Goal: Task Accomplishment & Management: Use online tool/utility

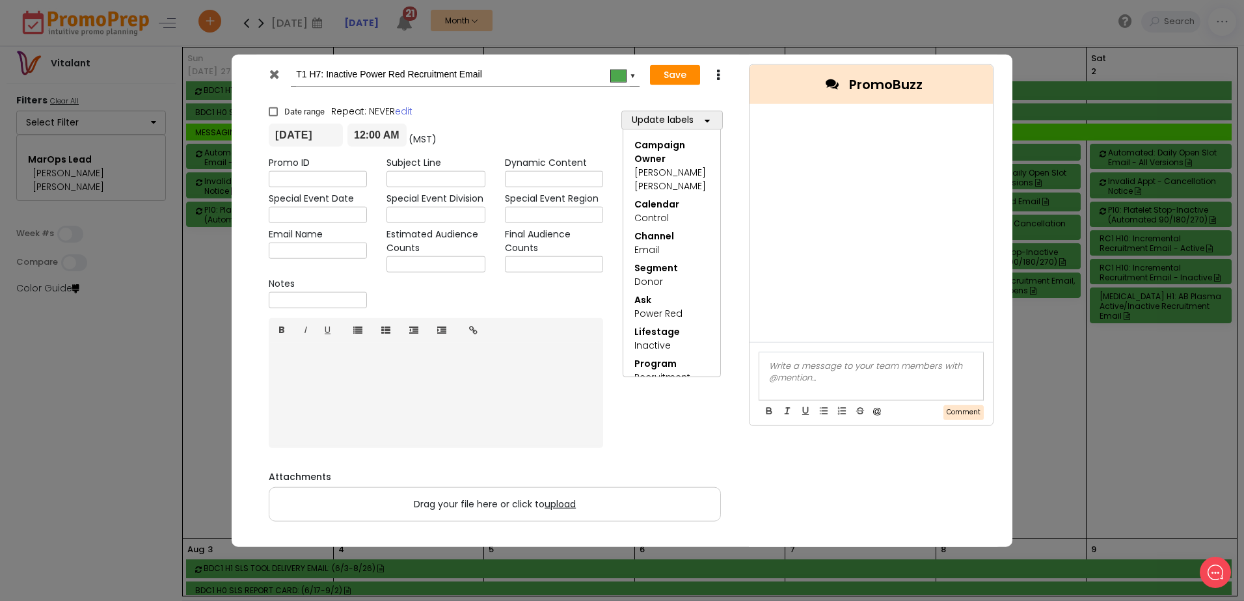
scroll to position [976, 0]
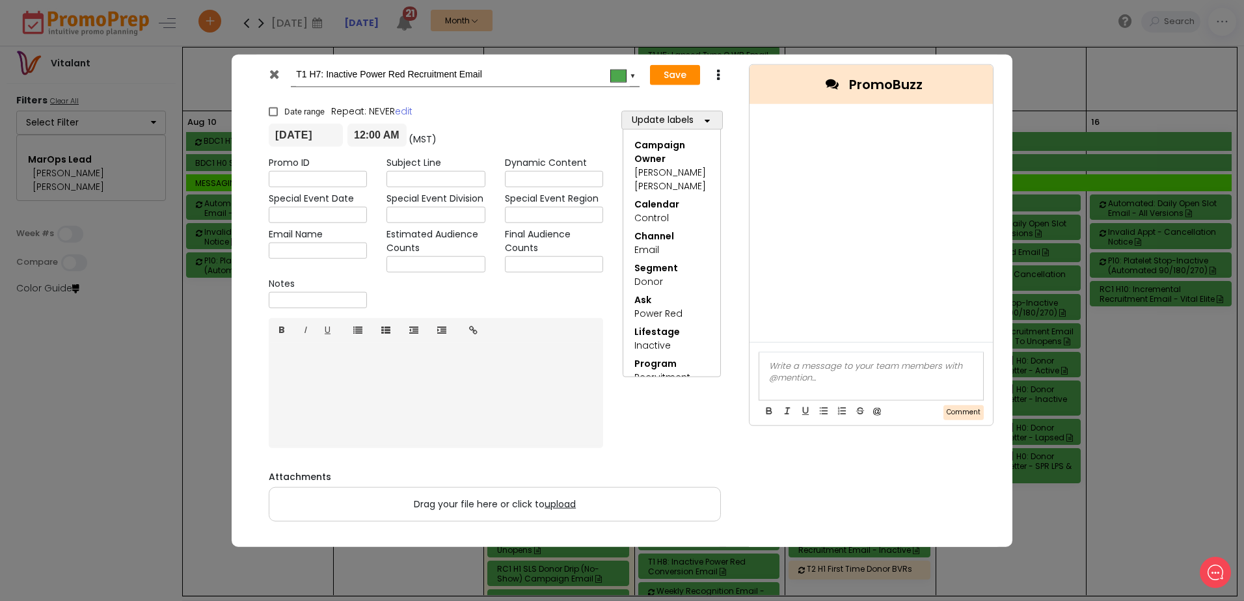
click at [277, 74] on icon at bounding box center [274, 74] width 10 height 13
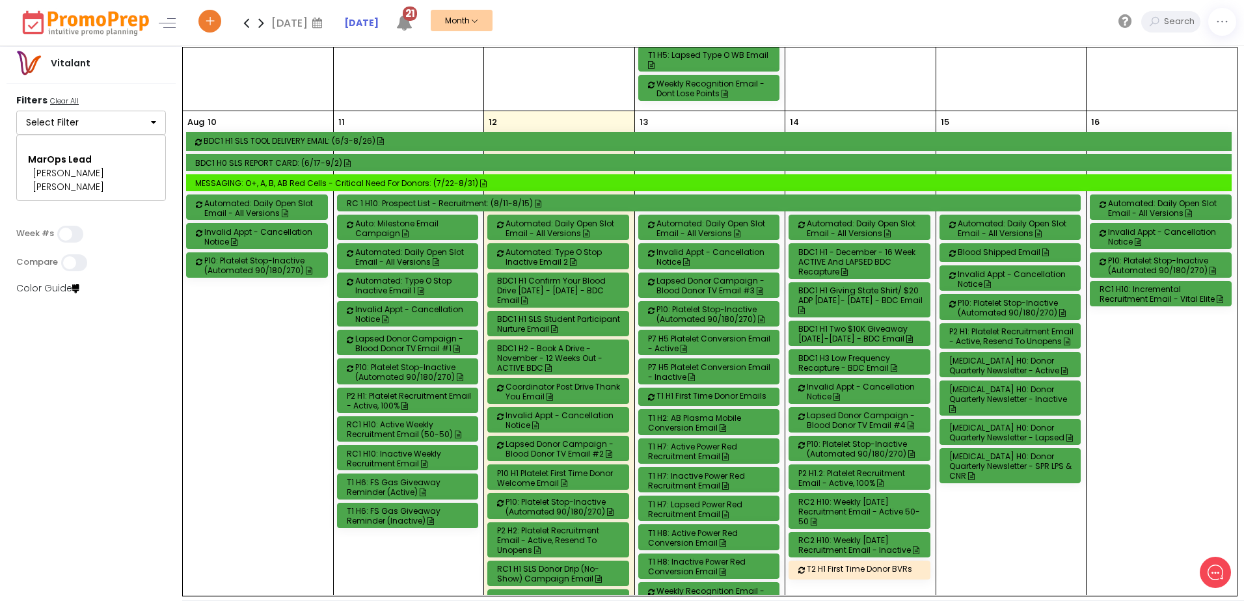
click at [846, 469] on div "P2 H1.2: Platelet Recruitment Email - Active, 100%" at bounding box center [862, 479] width 126 height 20
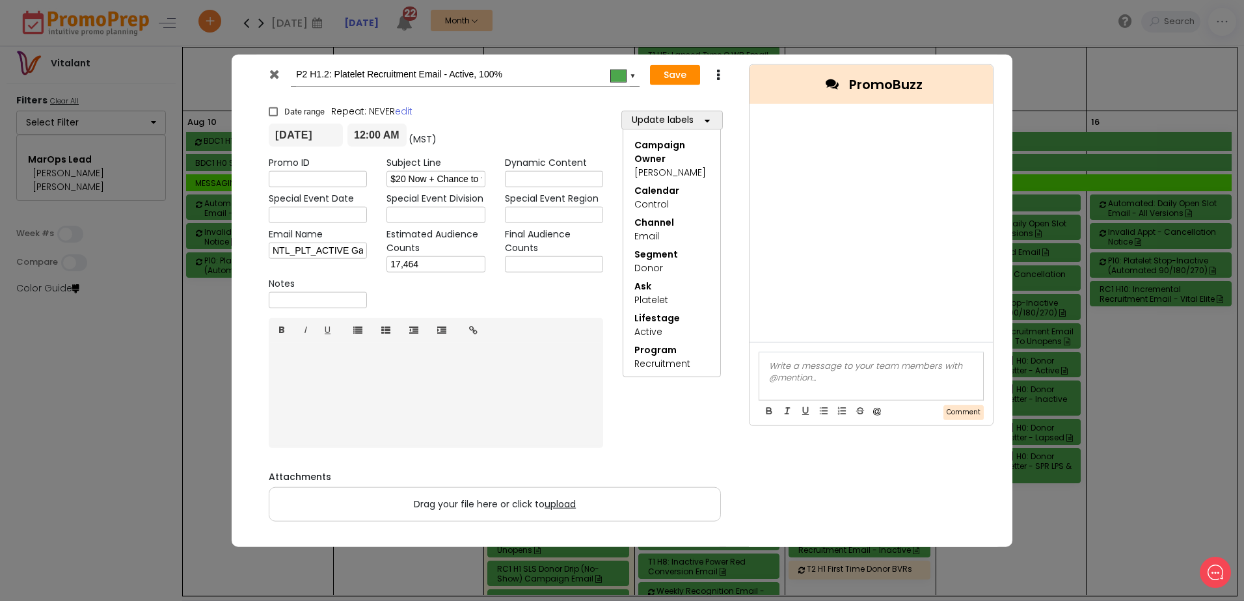
click at [275, 70] on icon at bounding box center [274, 74] width 10 height 13
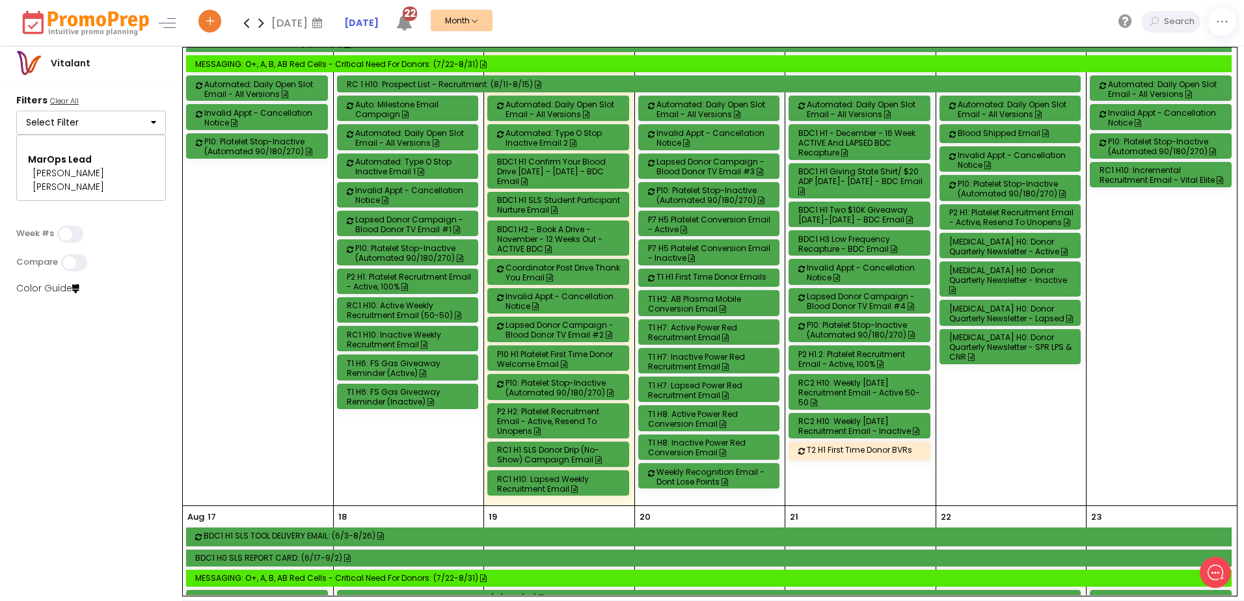
scroll to position [1106, 0]
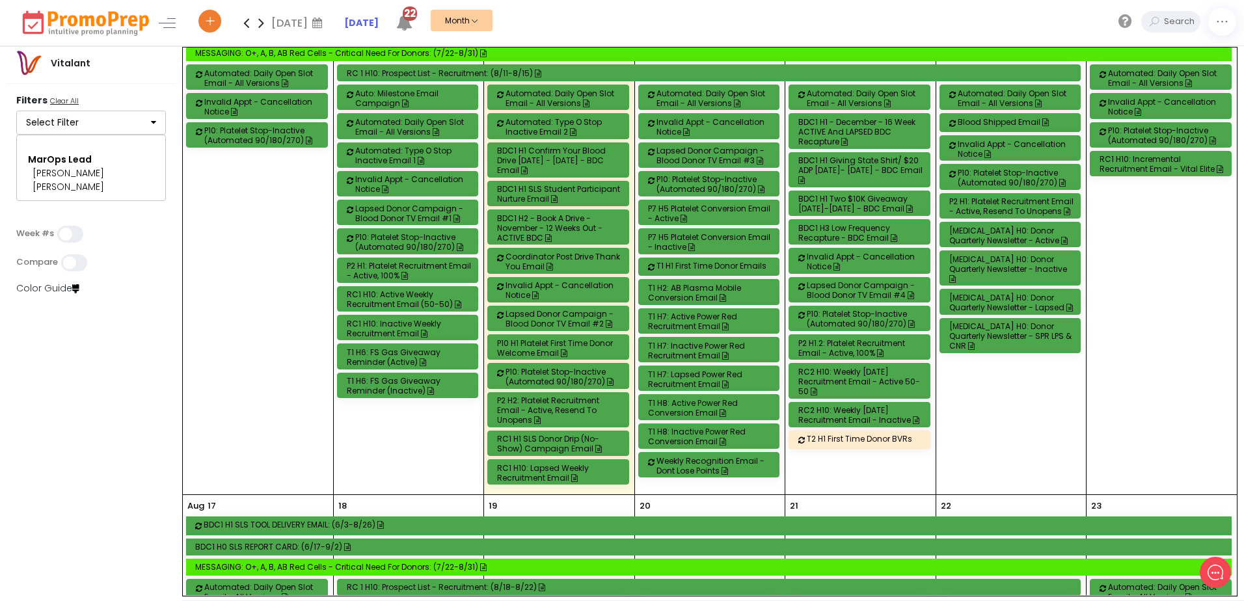
click at [538, 467] on div "RC1 H10: Lapsed Weekly Recruitment Email" at bounding box center [560, 473] width 126 height 20
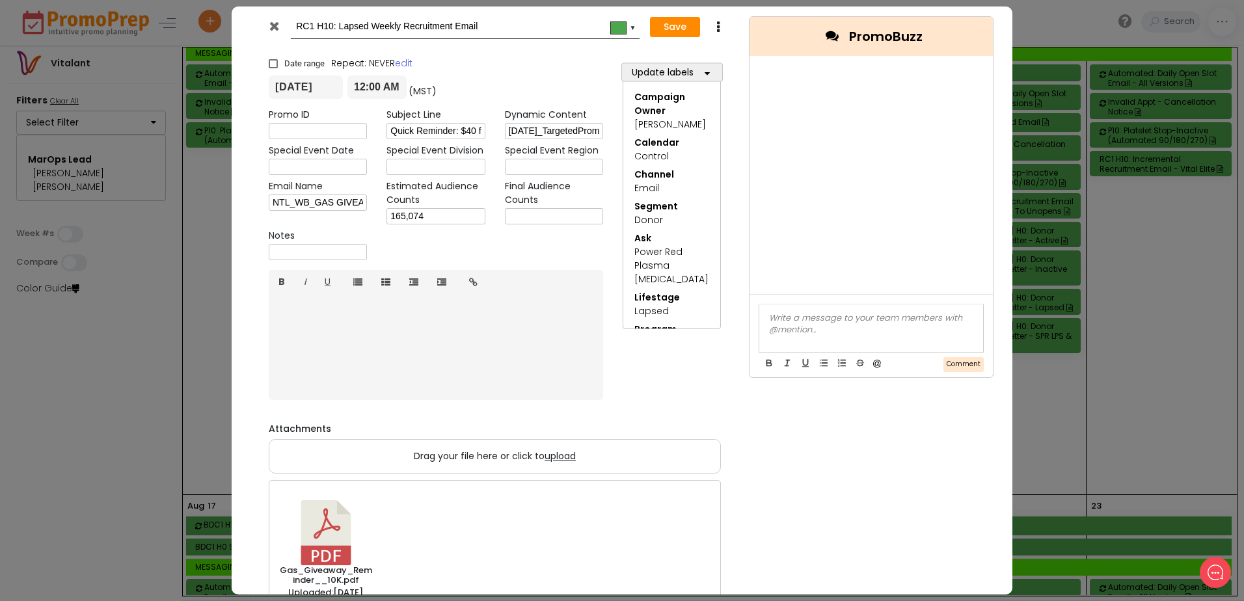
click at [519, 215] on input "text" at bounding box center [554, 216] width 98 height 16
type input "156,180"
click at [659, 6] on div "RC1 H10: Lapsed Weekly Recruitment Email #4ca64c ▼ Save Duplicate Delete × Date…" at bounding box center [622, 300] width 1244 height 601
click at [666, 23] on button "Save" at bounding box center [675, 27] width 50 height 21
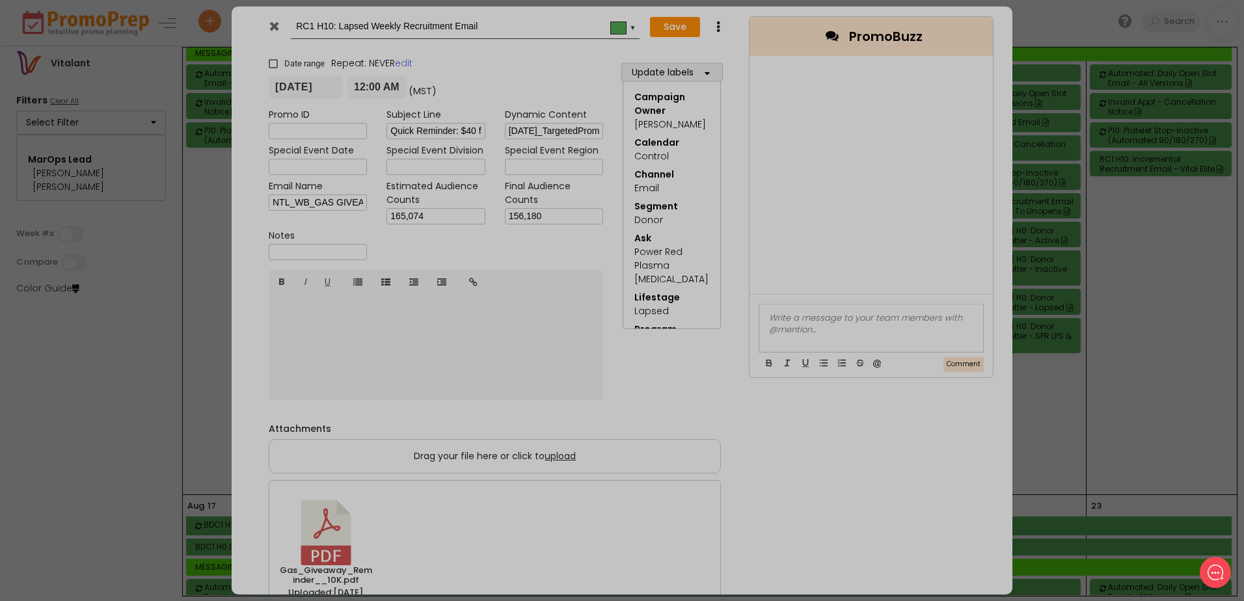
type input "[DATE]"
type input "00:00"
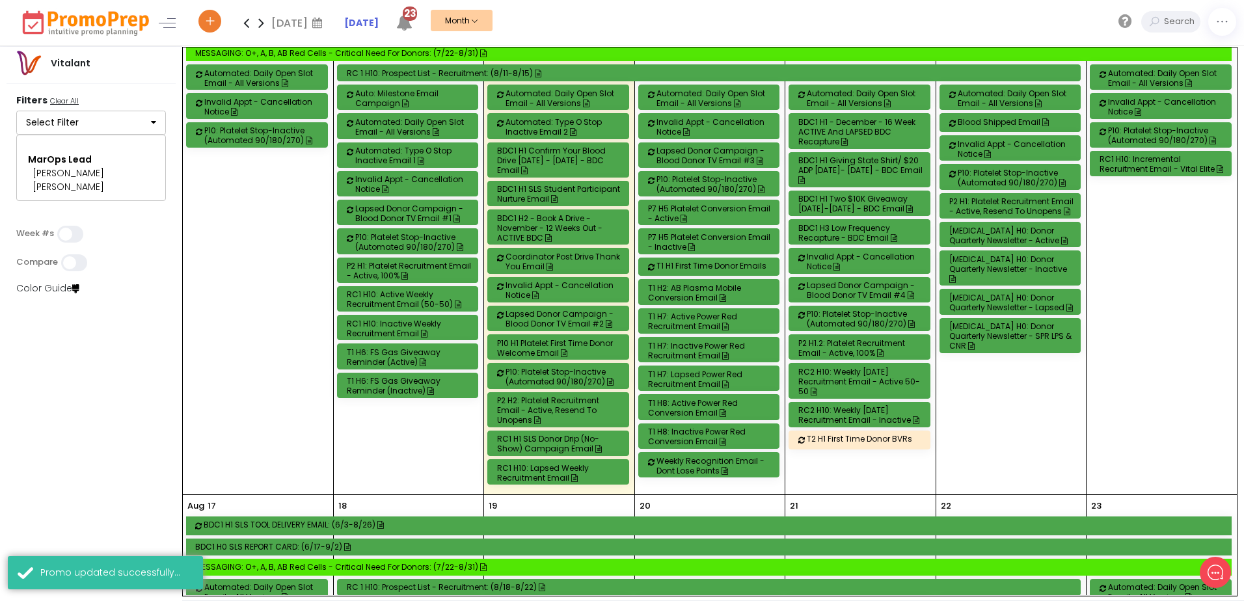
click at [368, 290] on div "RC1 H10: Active Weekly Recruitment Email (50-50)" at bounding box center [410, 300] width 126 height 20
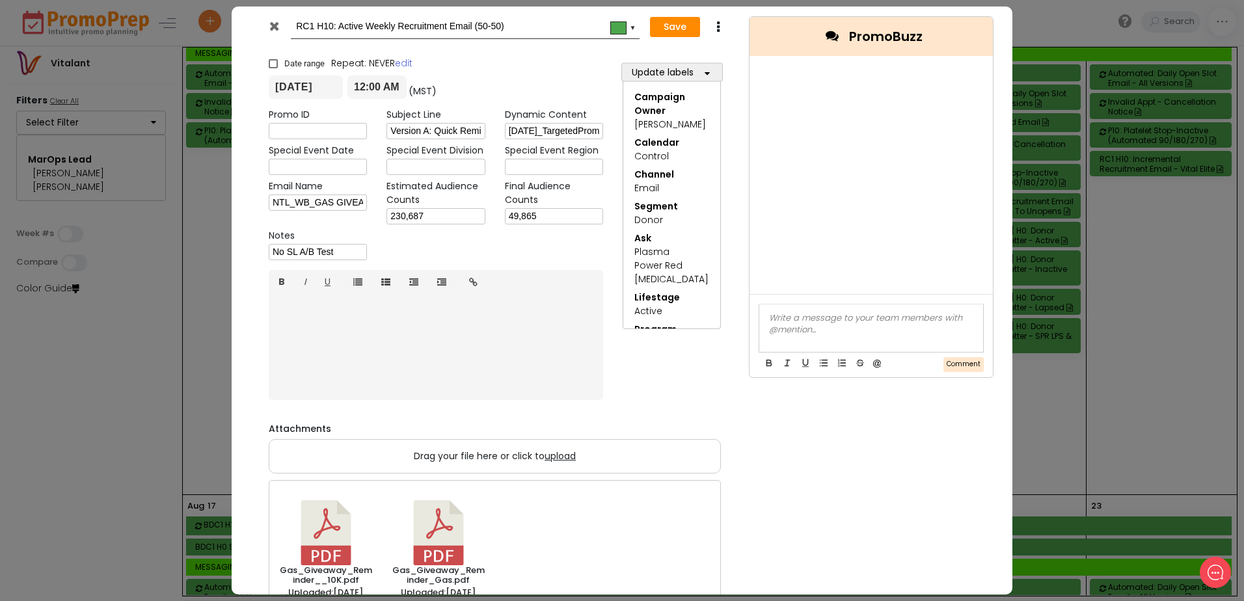
click at [280, 31] on div at bounding box center [276, 30] width 32 height 20
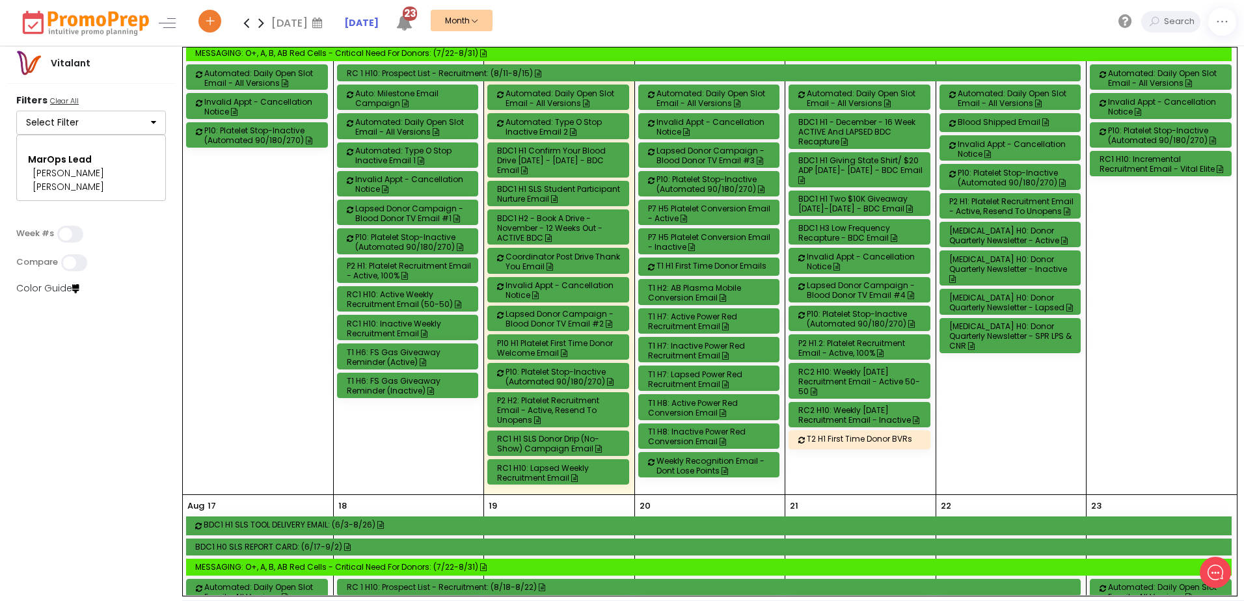
click at [394, 319] on div "RC1 H10: Inactive Weekly Recruitment Email" at bounding box center [410, 329] width 126 height 20
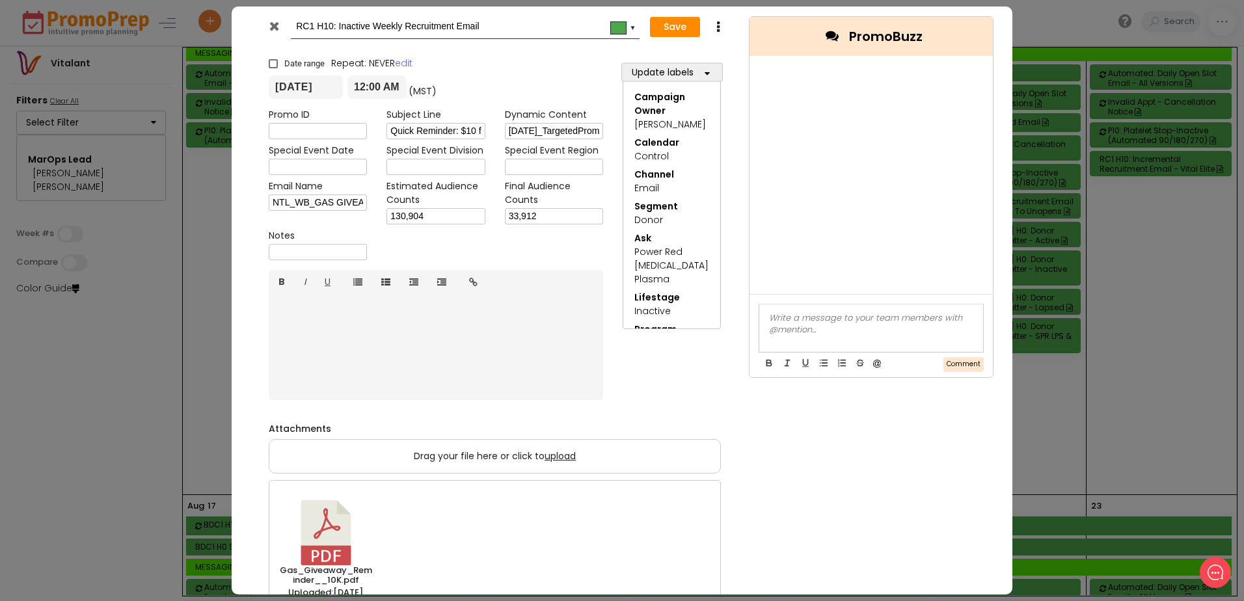
click at [272, 20] on icon at bounding box center [274, 26] width 10 height 13
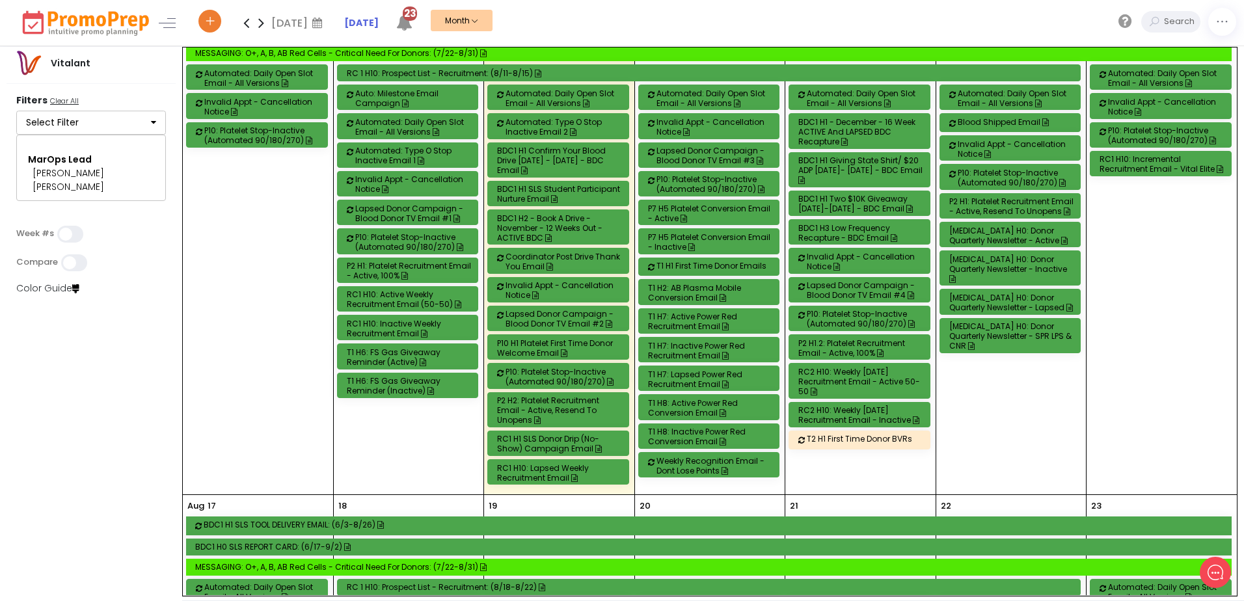
click at [409, 348] on div "T1 H6: FS Gas Giveaway Reminder (Active)" at bounding box center [410, 358] width 126 height 20
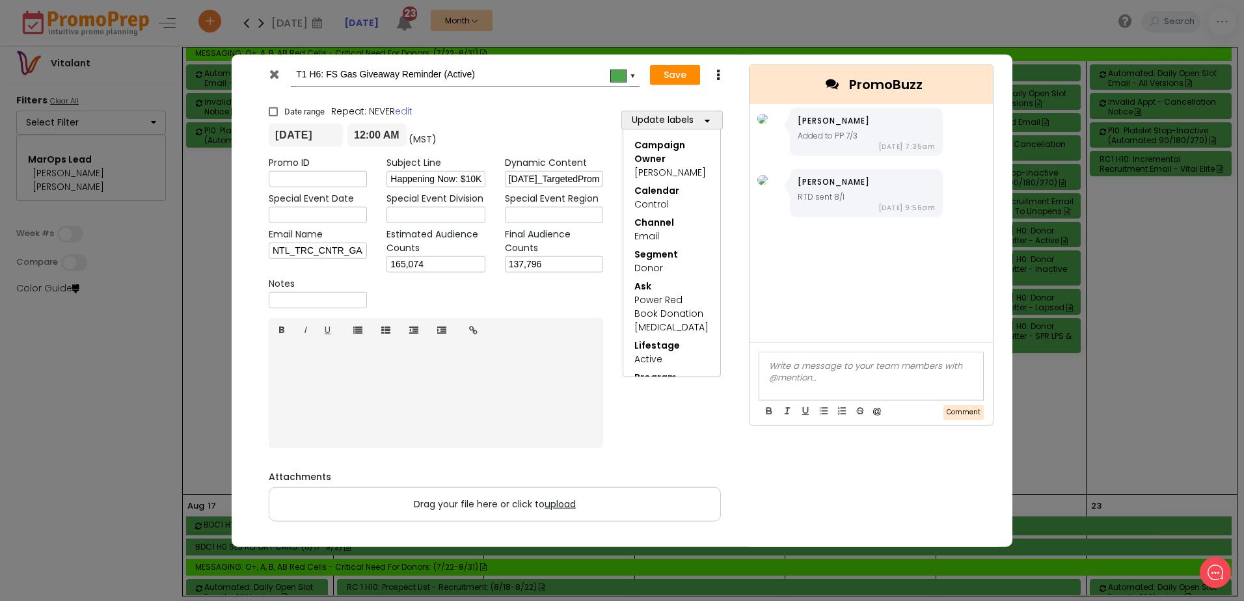
click at [273, 77] on icon at bounding box center [274, 74] width 10 height 13
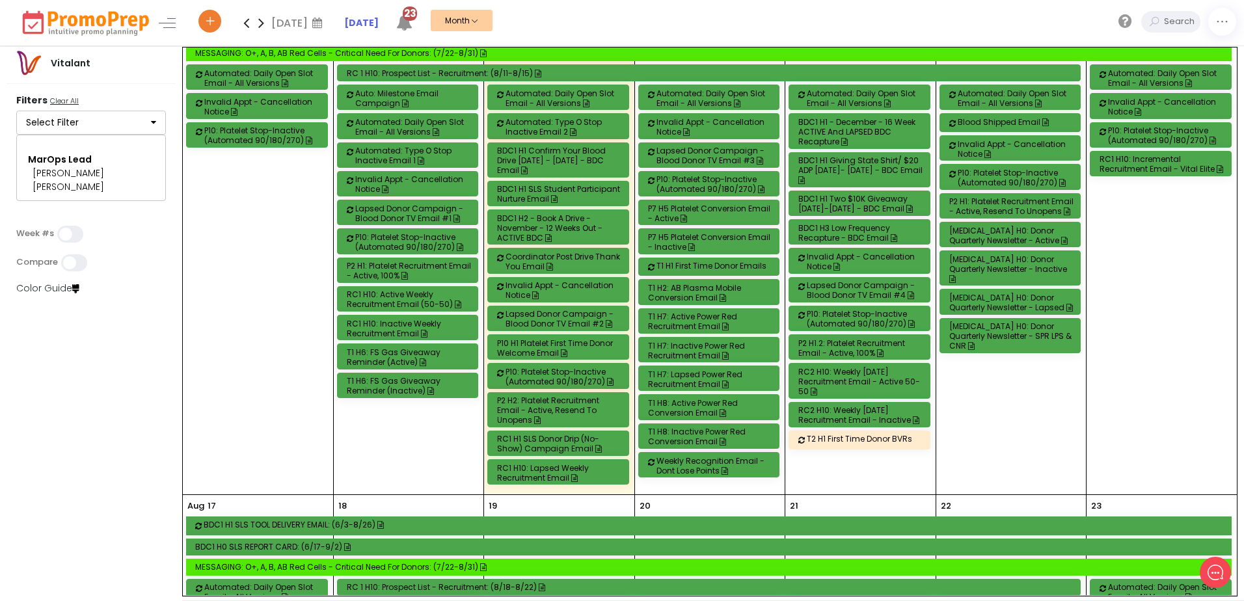
click at [381, 376] on div "T1 H6: FS Gas Giveaway Reminder (Inactive)" at bounding box center [410, 386] width 126 height 20
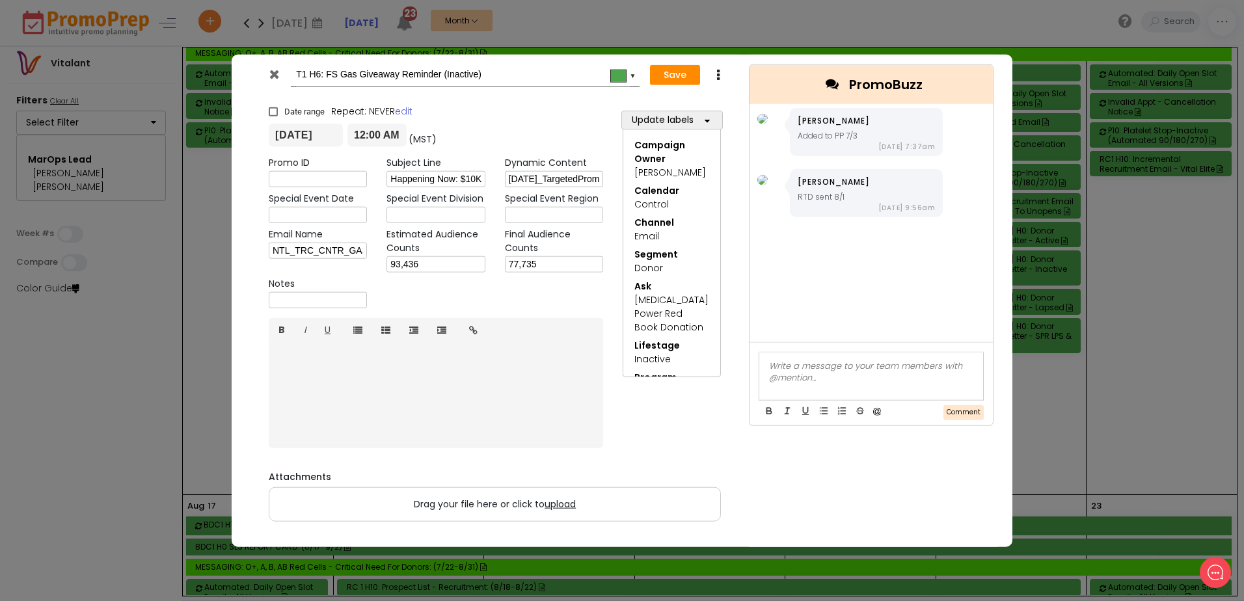
click at [262, 74] on div at bounding box center [276, 78] width 32 height 20
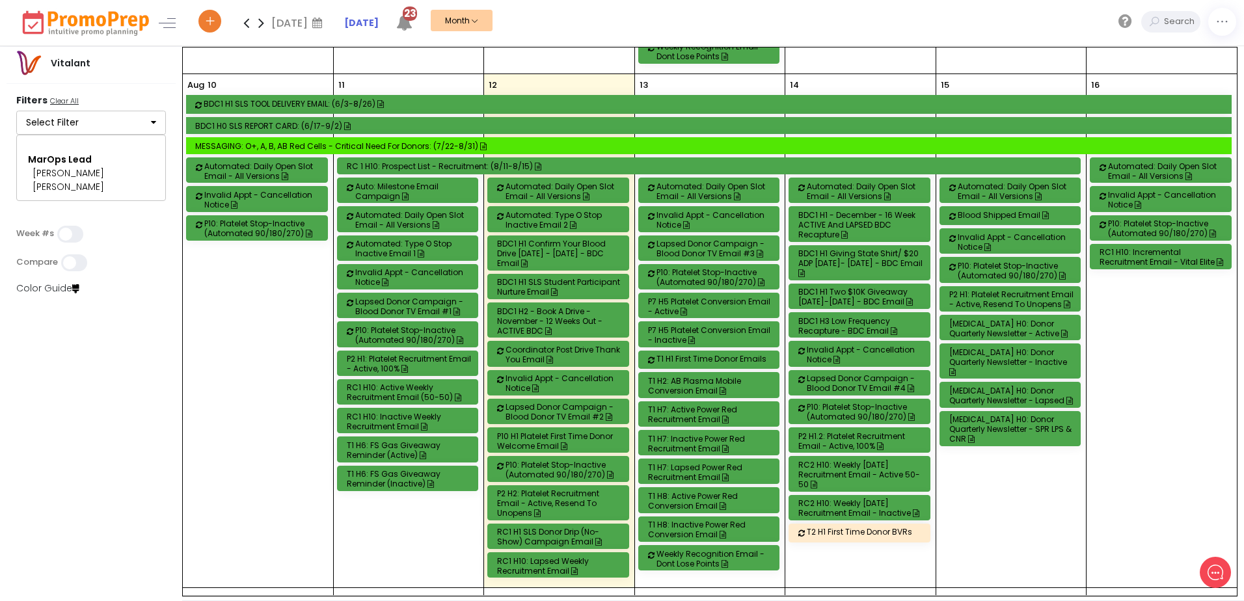
scroll to position [1041, 0]
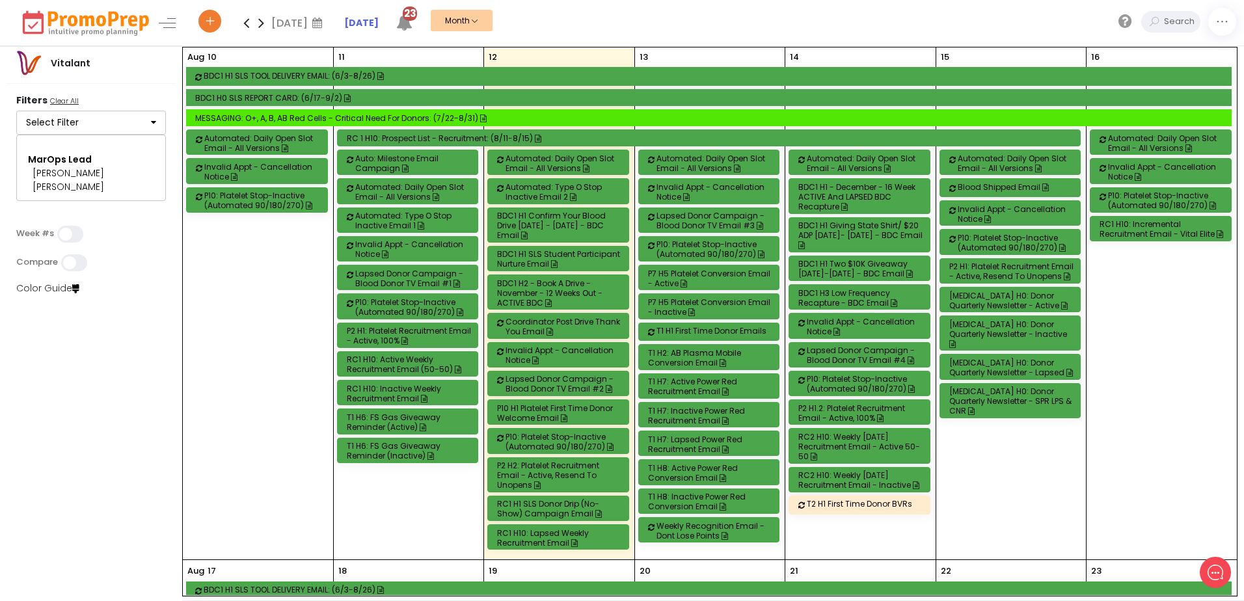
click at [1148, 219] on div "RC1 H10: Incremental Recruitment Email - Vital Elite" at bounding box center [1163, 229] width 126 height 20
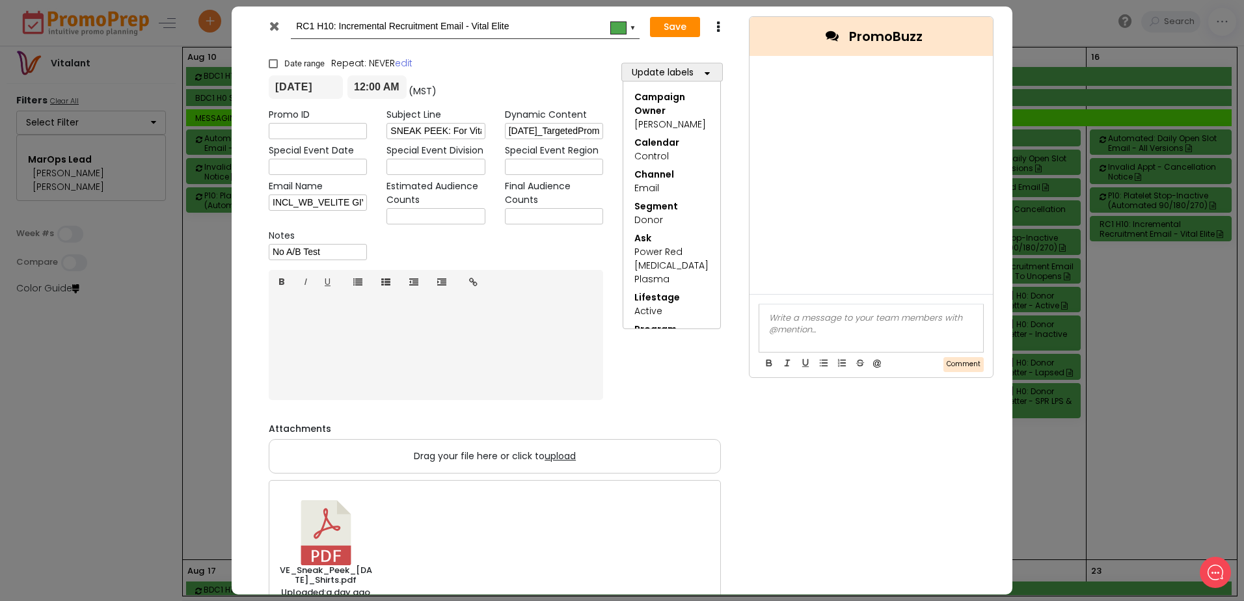
click at [276, 27] on icon at bounding box center [274, 26] width 10 height 13
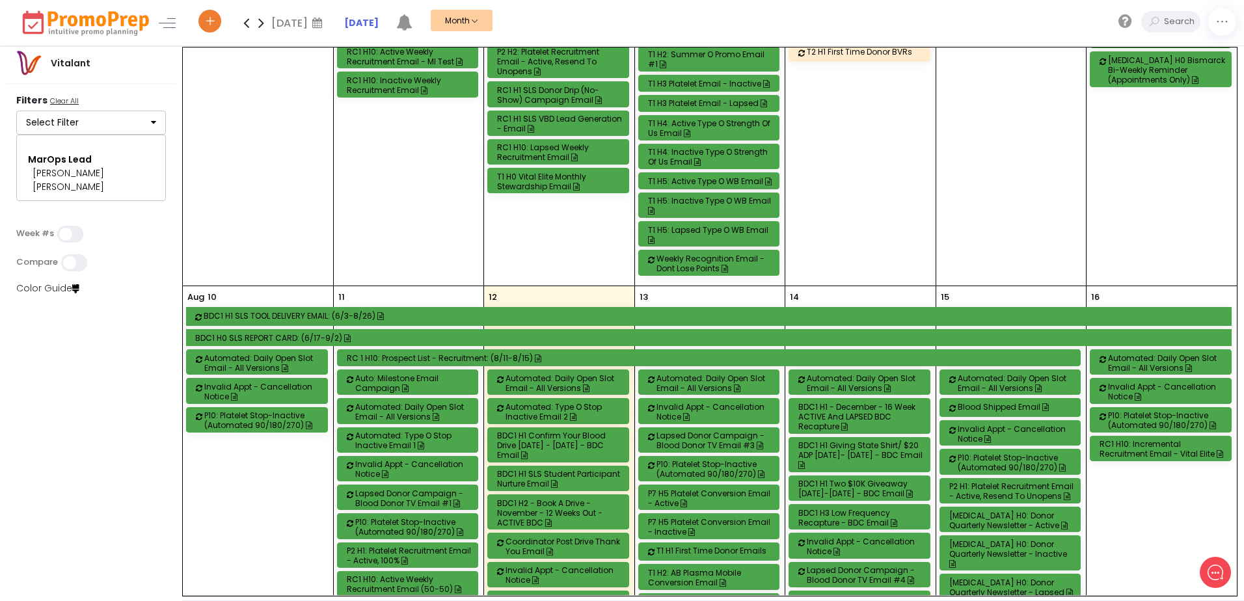
scroll to position [846, 0]
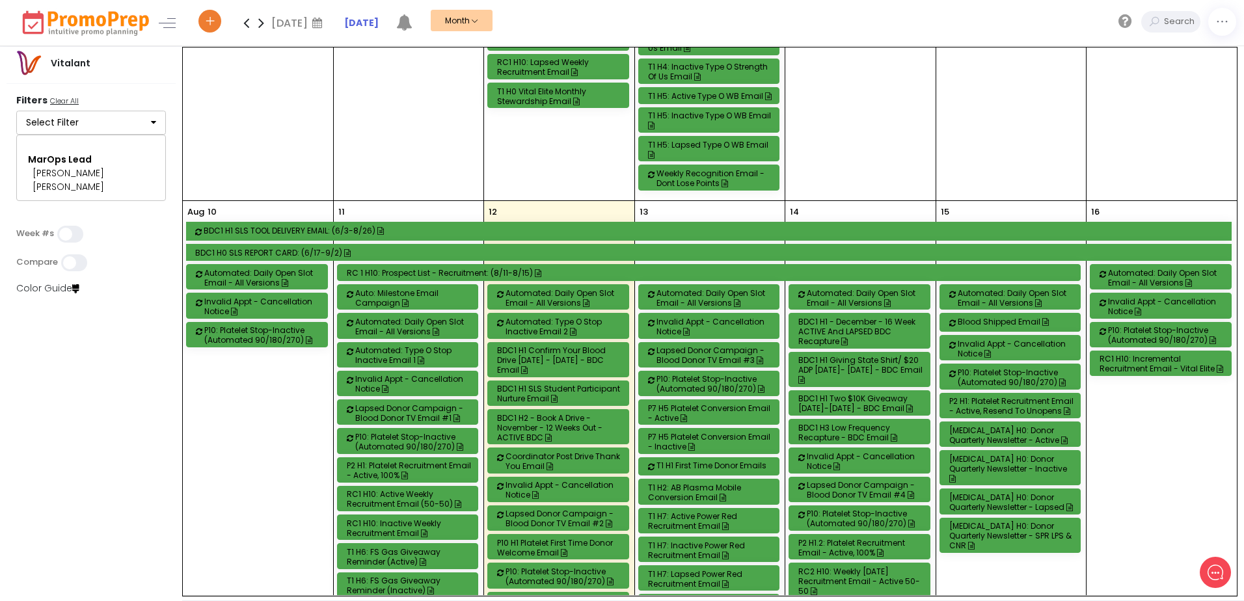
click at [1160, 355] on div "RC1 H10: Incremental Recruitment Email - Vital Elite" at bounding box center [1163, 364] width 126 height 20
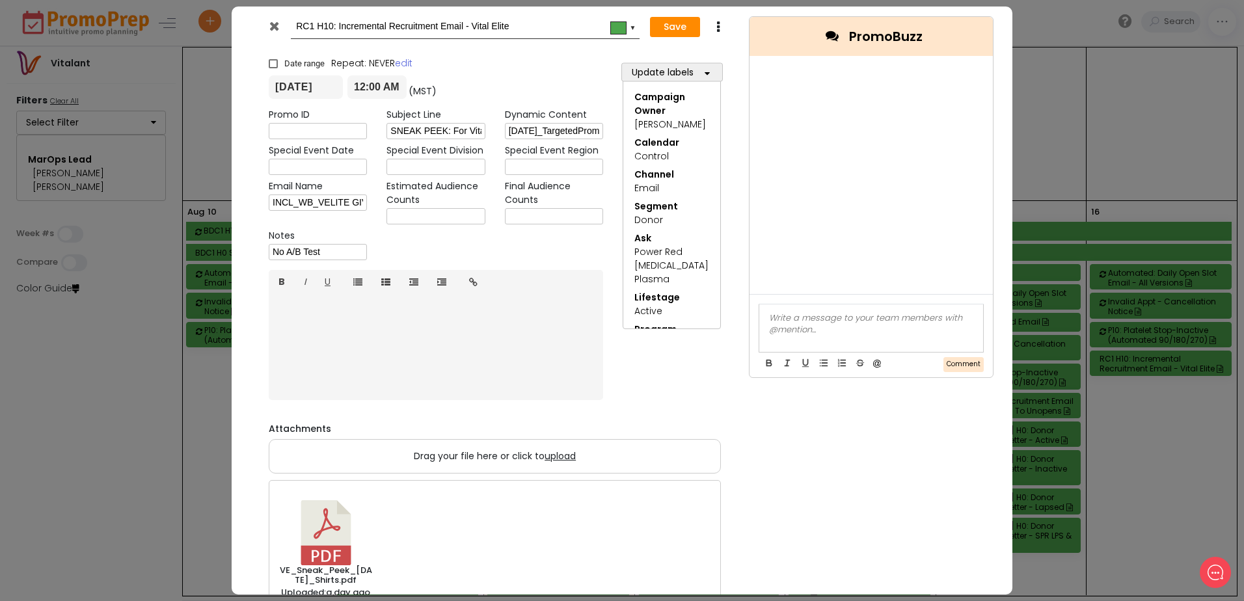
click at [272, 34] on div at bounding box center [276, 30] width 32 height 20
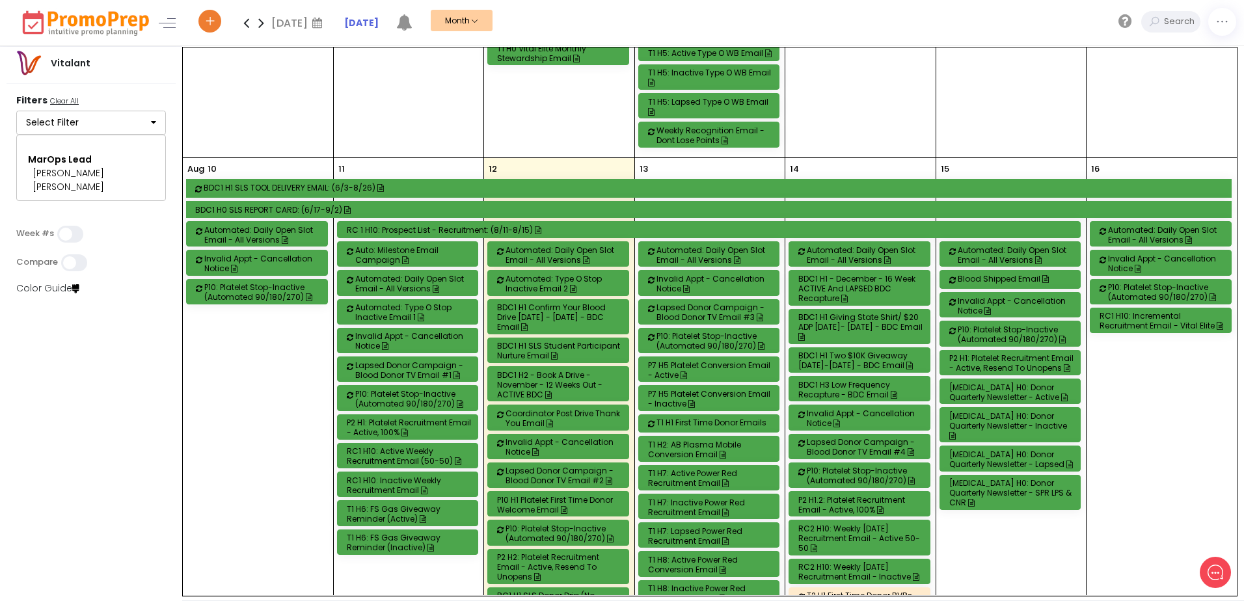
scroll to position [911, 0]
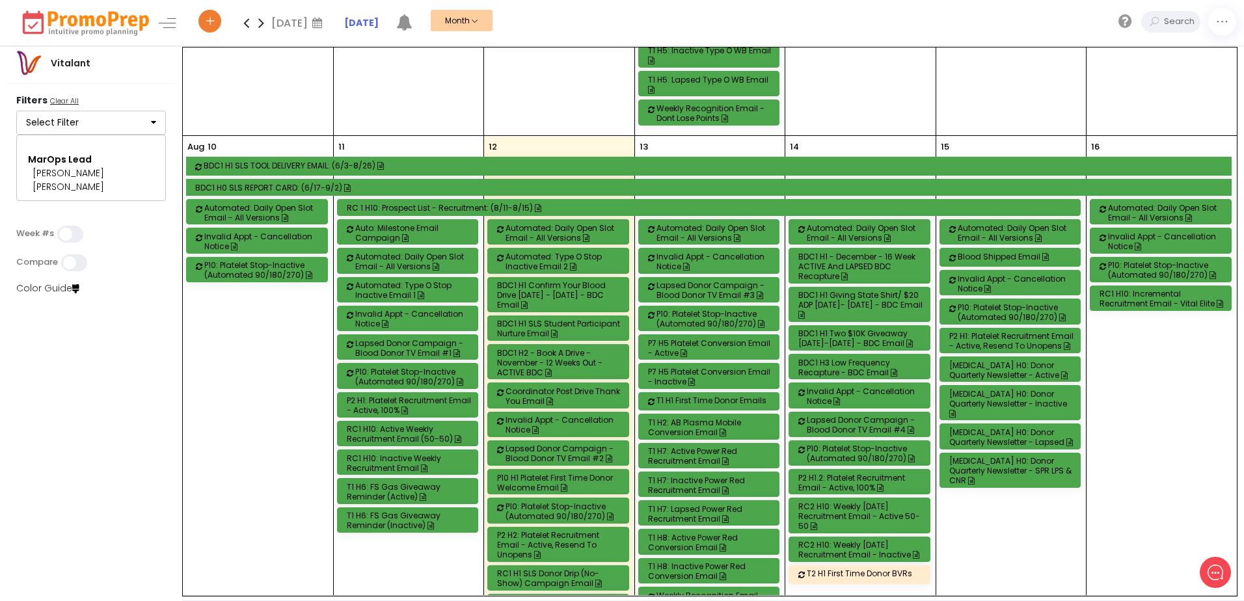
click at [974, 361] on div "[MEDICAL_DATA] H0: Donor Quarterly Newsletter - Active" at bounding box center [1013, 371] width 126 height 20
